Goal: Information Seeking & Learning: Learn about a topic

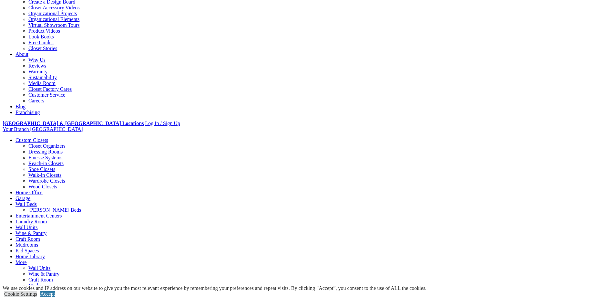
scroll to position [161, 0]
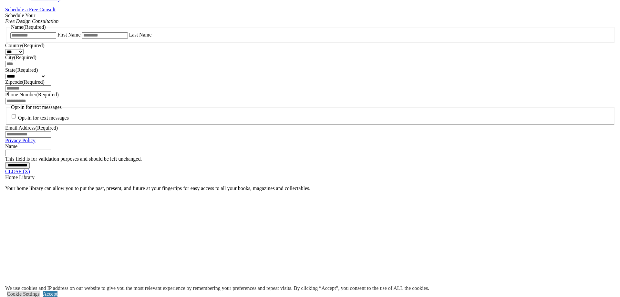
scroll to position [431, 0]
